Goal: Task Accomplishment & Management: Manage account settings

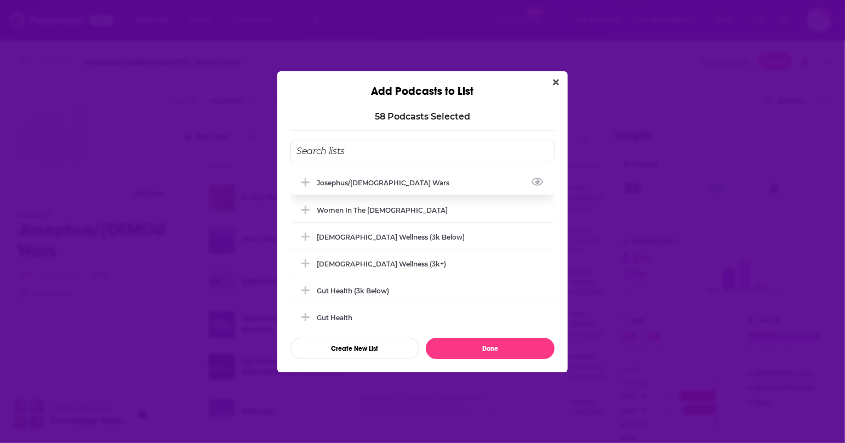
click at [379, 181] on div "Josephus/[DEMOGRAPHIC_DATA] Wars" at bounding box center [386, 183] width 139 height 8
click at [309, 179] on icon "Add Podcast To List" at bounding box center [306, 183] width 8 height 10
click at [348, 182] on div "Josephus/[DEMOGRAPHIC_DATA] Wars" at bounding box center [386, 183] width 139 height 8
click at [306, 178] on icon "Add Podcast To List" at bounding box center [306, 183] width 8 height 10
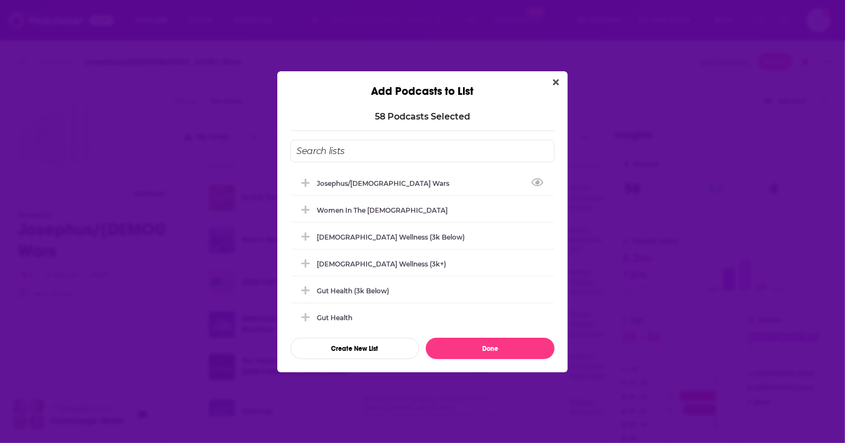
click at [306, 178] on icon "Add Podcast To List" at bounding box center [306, 183] width 8 height 10
click at [487, 345] on button "Done" at bounding box center [490, 348] width 129 height 21
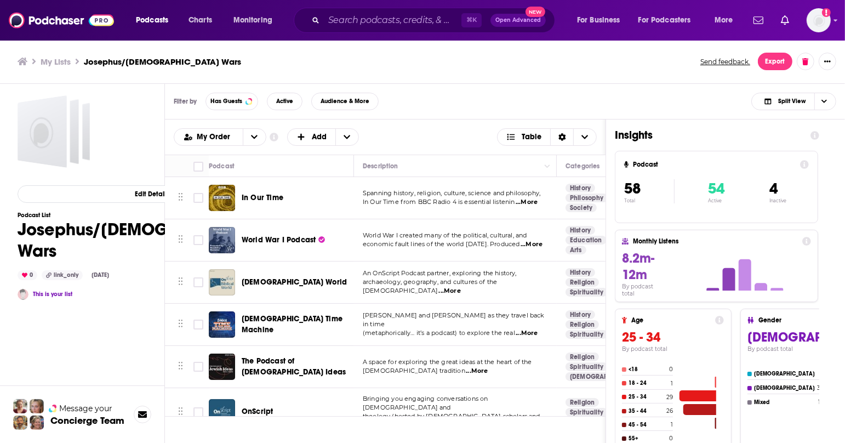
click at [307, 182] on td "In Our Time" at bounding box center [281, 198] width 145 height 42
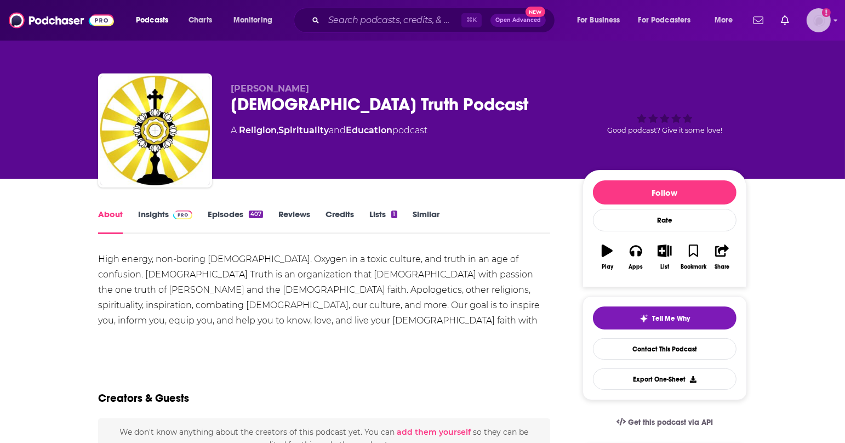
click at [831, 31] on div "Logged in as antonettefrontgate" at bounding box center [819, 20] width 24 height 24
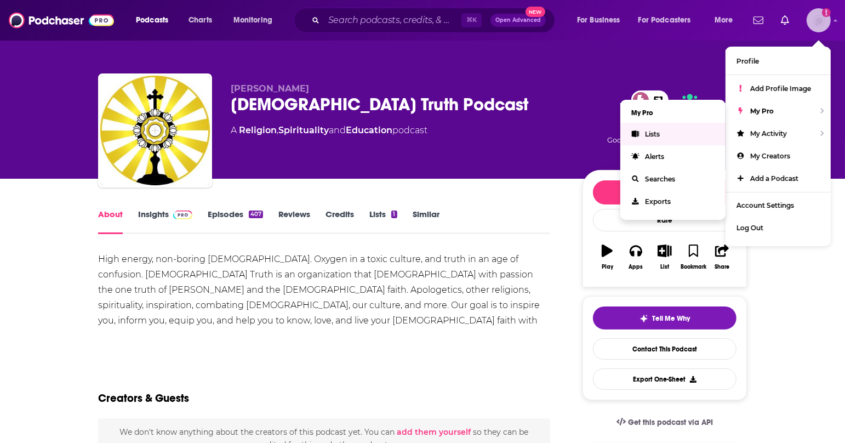
click at [672, 130] on link "Lists" at bounding box center [673, 134] width 105 height 22
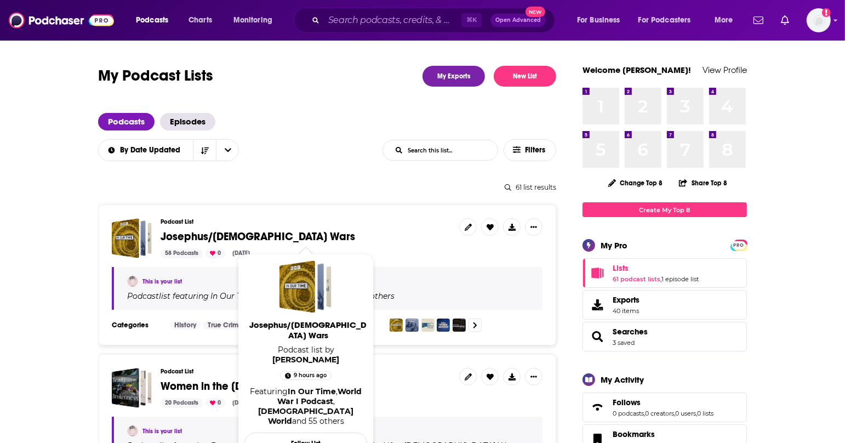
click at [342, 237] on span "Josephus/[DEMOGRAPHIC_DATA] Wars" at bounding box center [306, 237] width 290 height 12
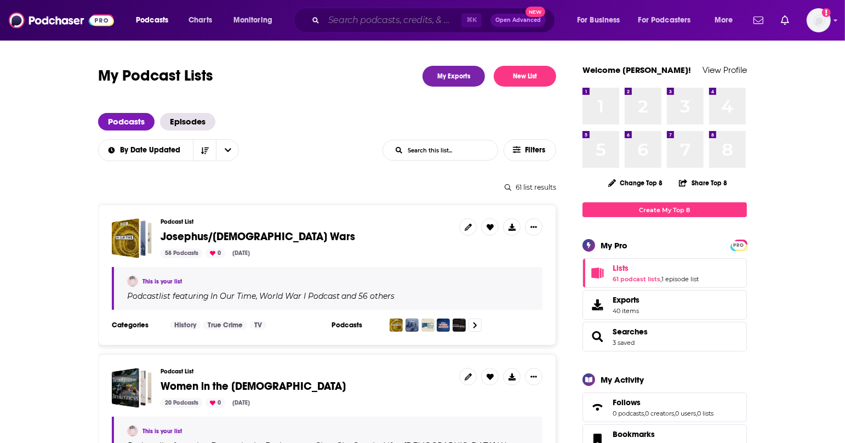
click at [391, 19] on input "Search podcasts, credits, & more..." at bounding box center [393, 21] width 138 height 18
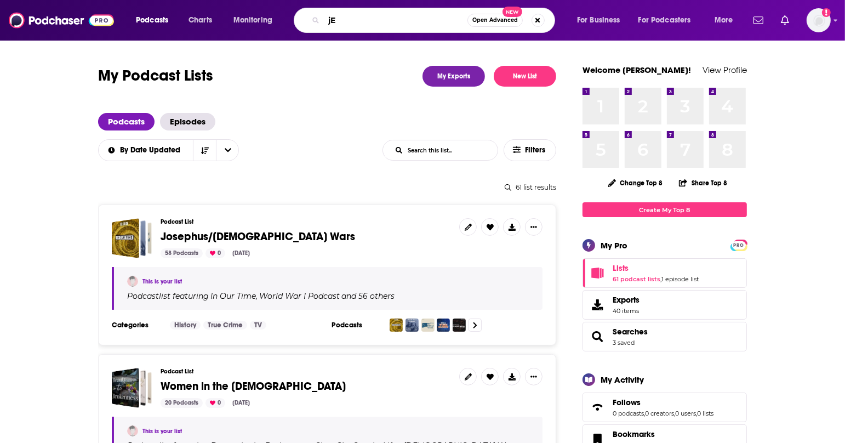
type input "j"
type input "Jewish Wars"
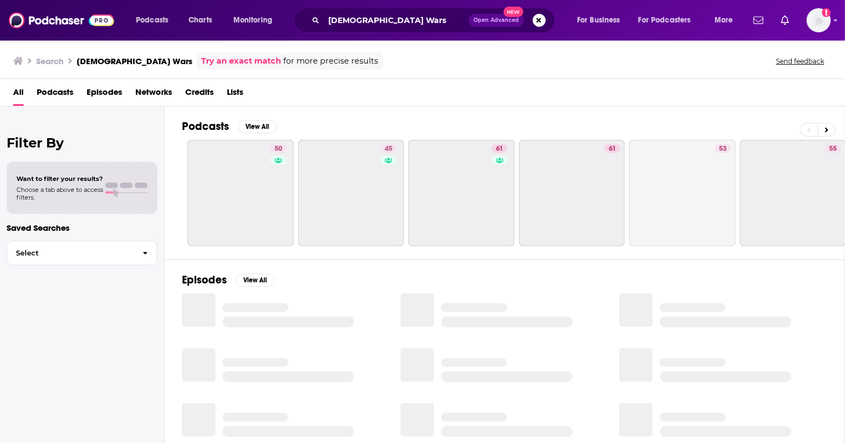
click at [56, 95] on span "Podcasts" at bounding box center [55, 94] width 37 height 22
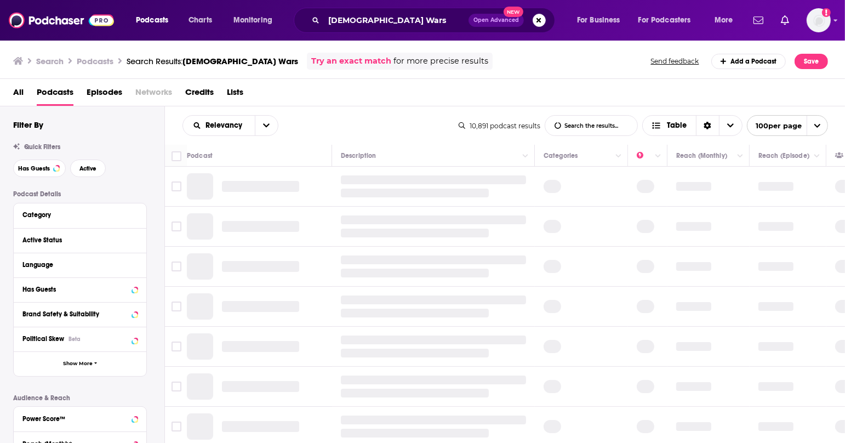
click at [110, 89] on span "Episodes" at bounding box center [105, 94] width 36 height 22
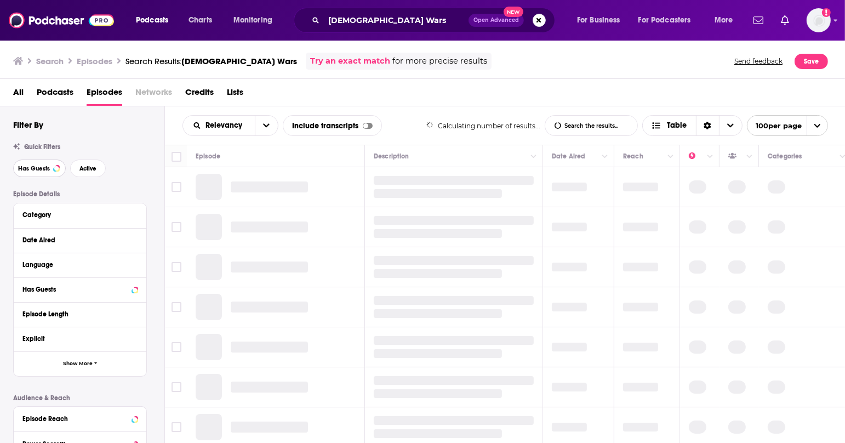
click at [46, 167] on span "Has Guests" at bounding box center [34, 169] width 32 height 6
click at [90, 174] on button "Active" at bounding box center [88, 169] width 36 height 18
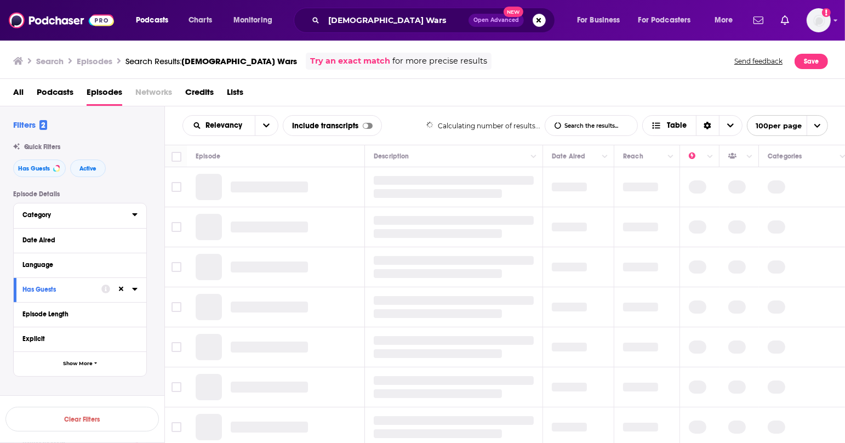
click at [59, 209] on button "Category" at bounding box center [77, 215] width 110 height 14
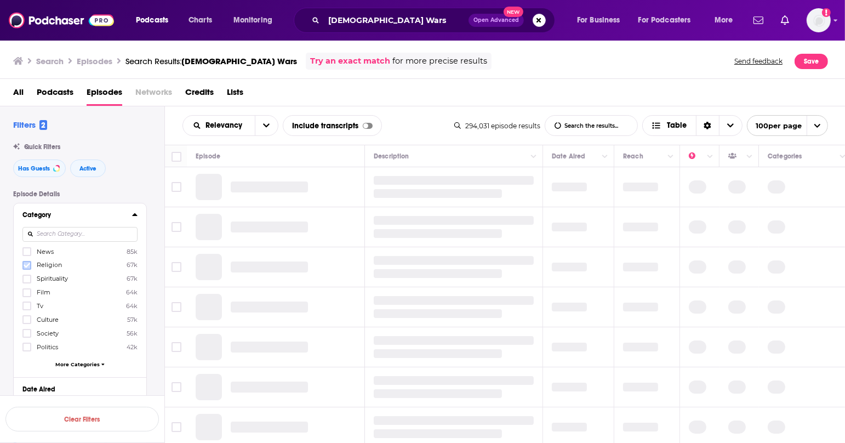
click at [28, 268] on span at bounding box center [27, 265] width 7 height 7
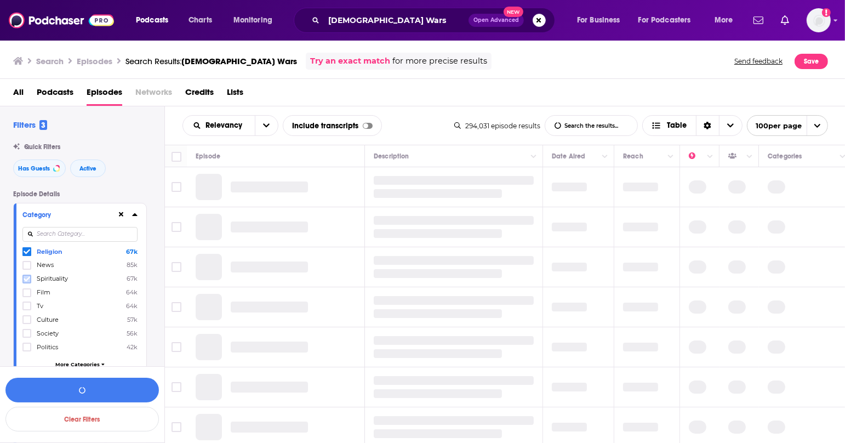
click at [26, 279] on icon at bounding box center [27, 278] width 7 height 5
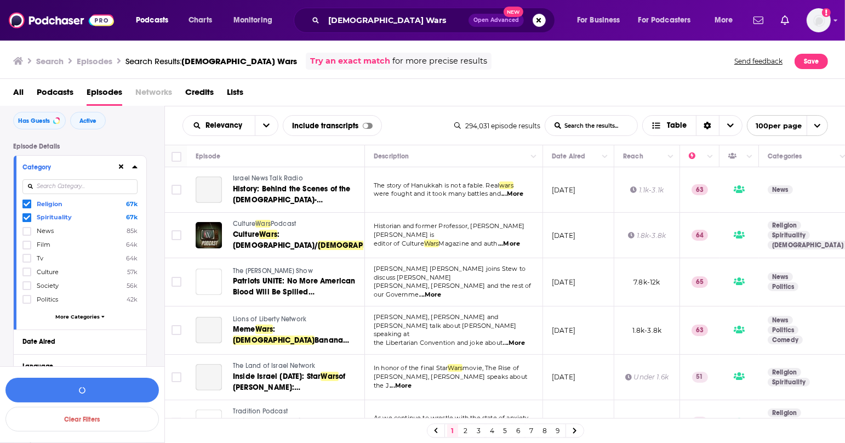
scroll to position [48, 0]
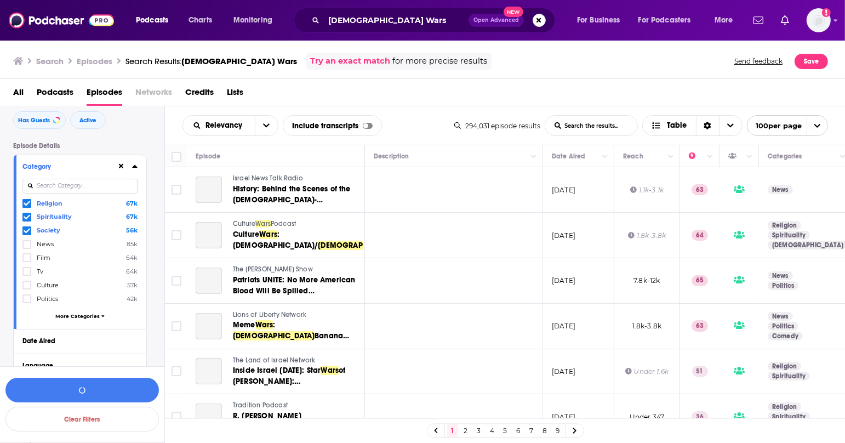
click at [26, 282] on icon at bounding box center [27, 285] width 7 height 7
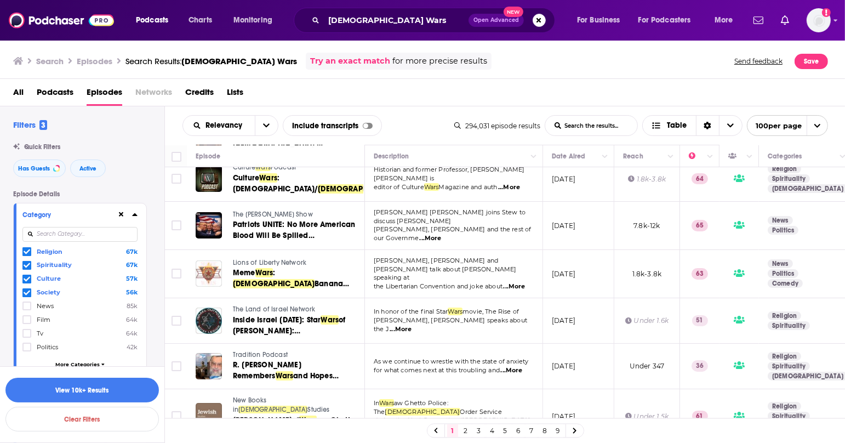
scroll to position [0, 0]
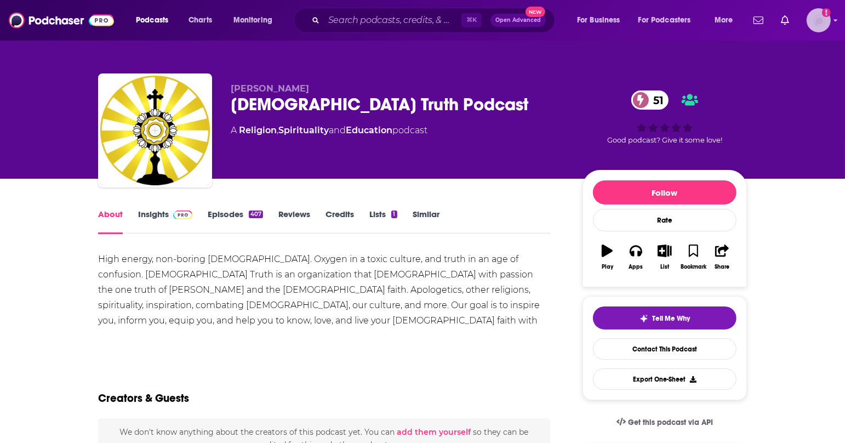
click at [820, 22] on img "Logged in as antonettefrontgate" at bounding box center [819, 20] width 24 height 24
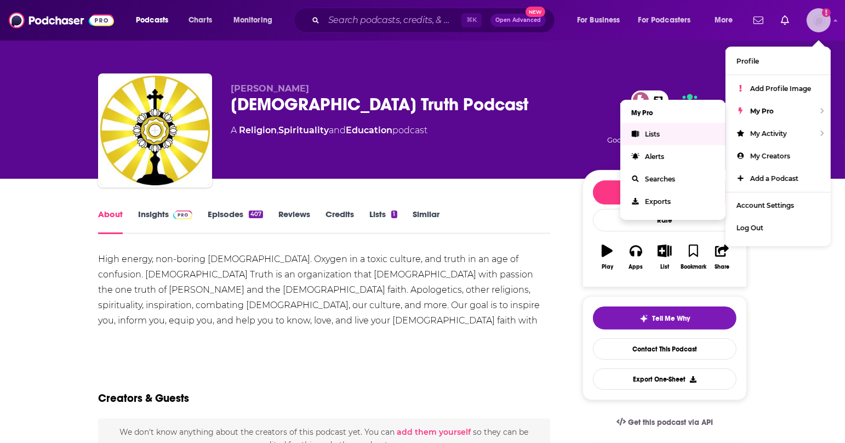
click at [694, 132] on link "Lists" at bounding box center [673, 134] width 105 height 22
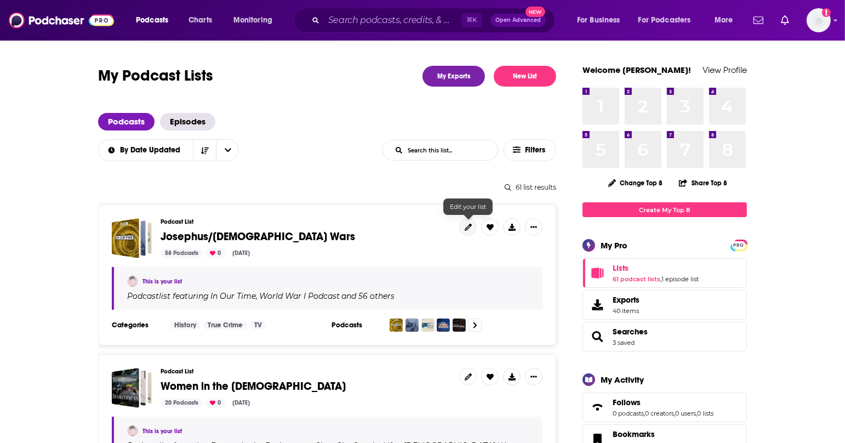
click at [464, 229] on link at bounding box center [468, 227] width 18 height 18
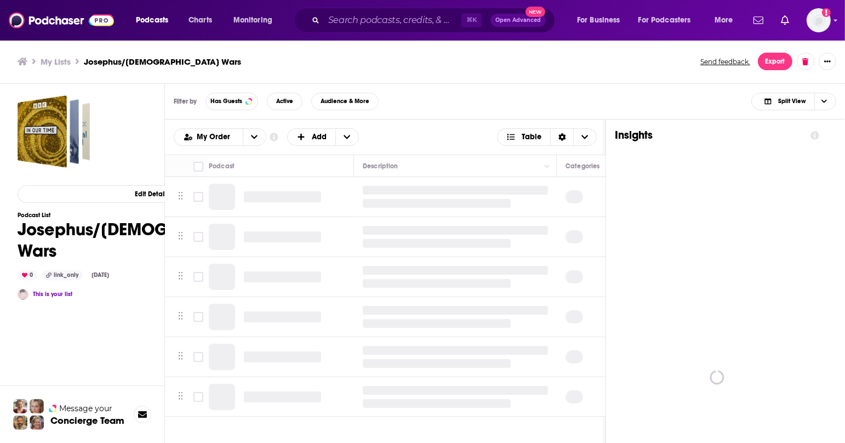
click at [56, 237] on h1 "Josephus/[DEMOGRAPHIC_DATA] Wars" at bounding box center [152, 240] width 269 height 43
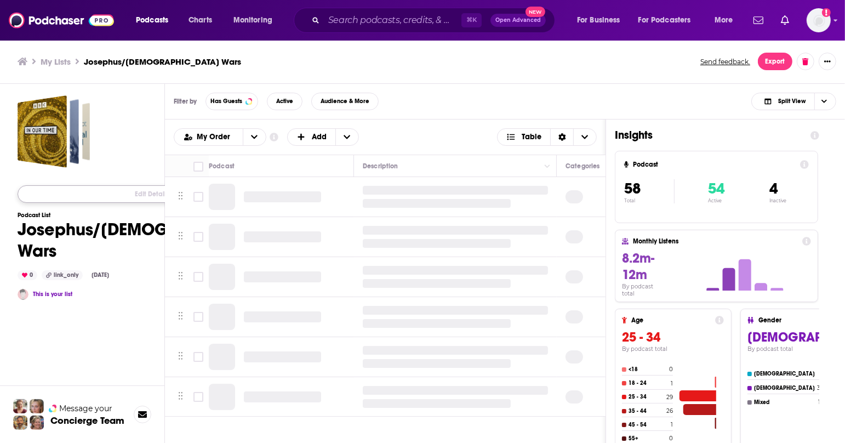
click at [81, 185] on button "Edit Details" at bounding box center [152, 194] width 269 height 18
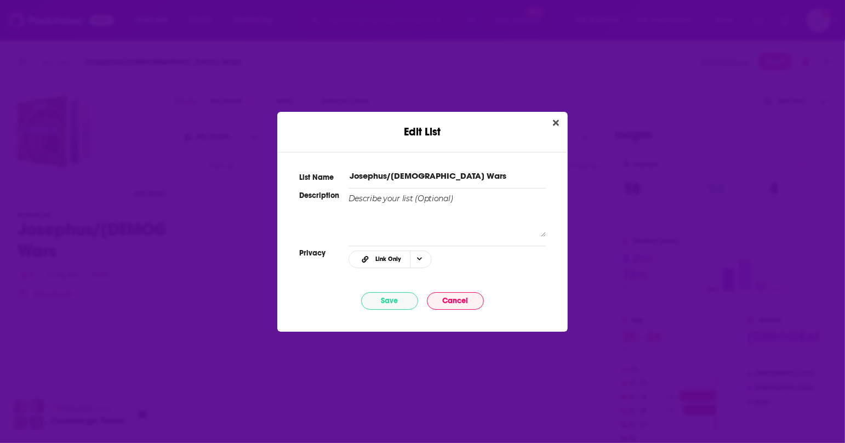
click at [446, 180] on input "Josephus/[DEMOGRAPHIC_DATA] Wars" at bounding box center [447, 176] width 197 height 12
click at [433, 177] on input "Josephus/[DEMOGRAPHIC_DATA] Wars" at bounding box center [447, 176] width 197 height 12
click at [445, 173] on input "Josephus/[DEMOGRAPHIC_DATA] Wars" at bounding box center [447, 176] width 197 height 12
type input "Josephus Episodes"
click at [395, 302] on button "Save" at bounding box center [389, 301] width 57 height 18
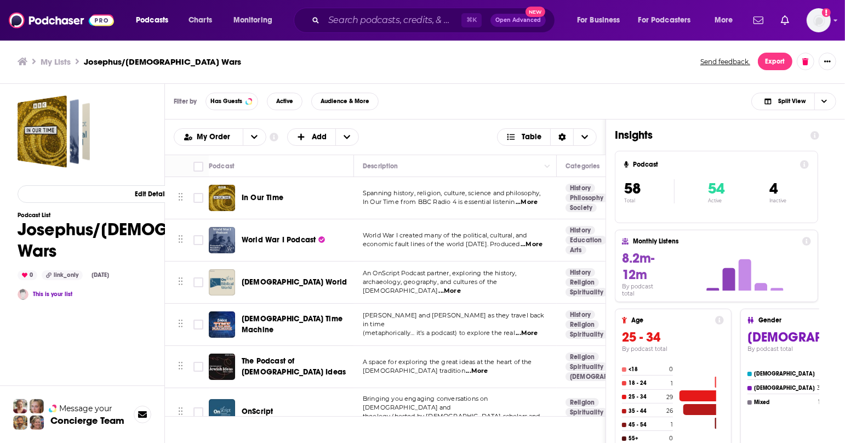
click at [52, 63] on h3 "My Lists" at bounding box center [56, 61] width 30 height 10
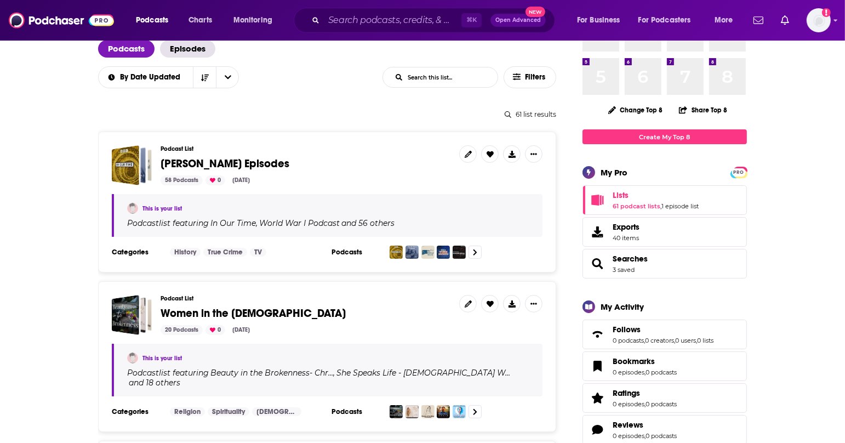
scroll to position [96, 0]
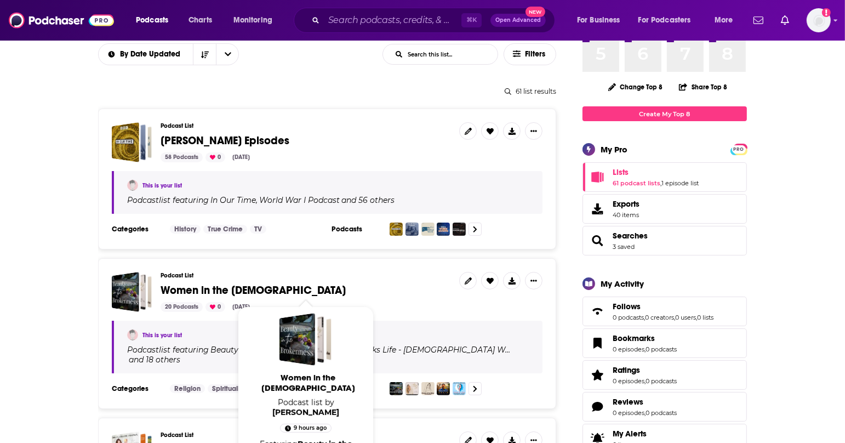
click at [230, 286] on span "Women in the [DEMOGRAPHIC_DATA]" at bounding box center [253, 290] width 185 height 14
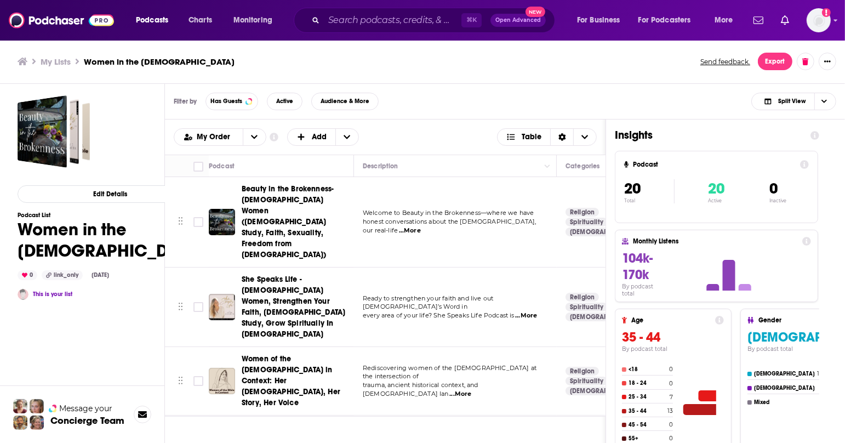
click at [421, 226] on span "...More" at bounding box center [410, 230] width 22 height 9
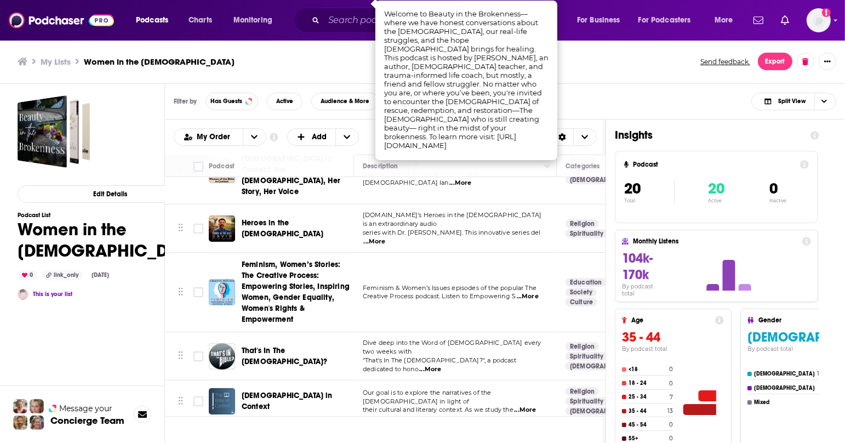
scroll to position [215, 0]
